Goal: Unclear

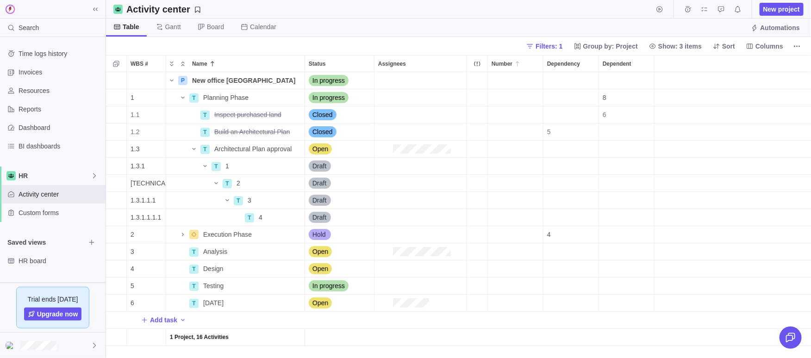
scroll to position [286, 705]
